Goal: Task Accomplishment & Management: Manage account settings

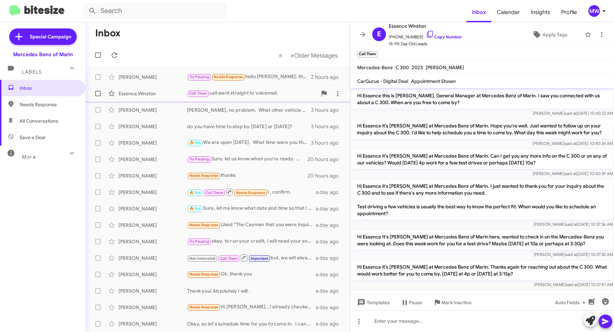
scroll to position [169, 0]
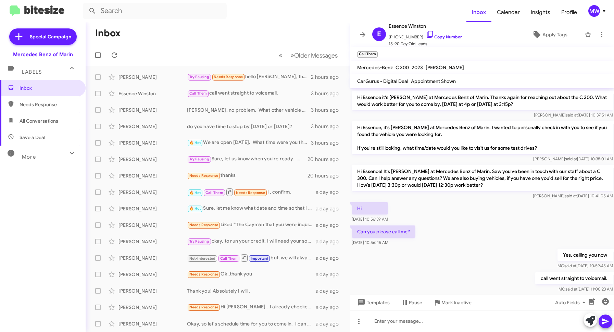
click at [39, 107] on span "Needs Response" at bounding box center [49, 104] width 58 height 7
type input "in:needs-response"
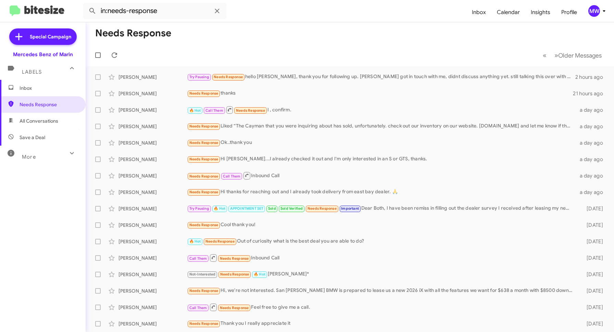
click at [48, 87] on span "Inbox" at bounding box center [49, 88] width 58 height 7
